Goal: Navigation & Orientation: Find specific page/section

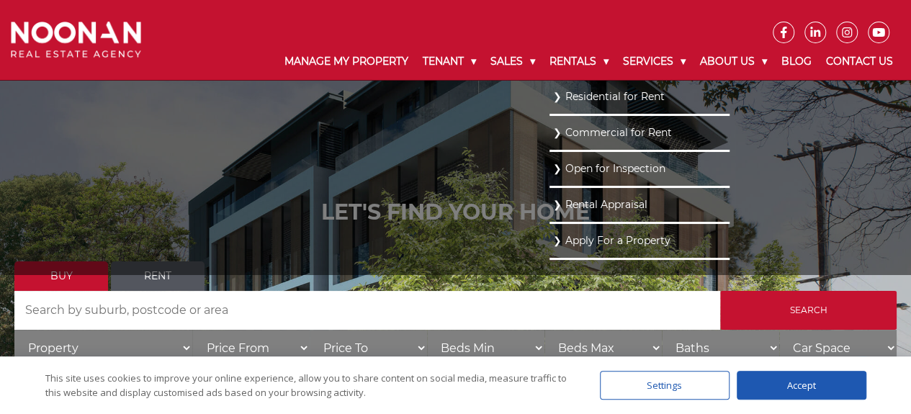
click at [597, 99] on link "Residential for Rent" at bounding box center [639, 96] width 173 height 19
